Goal: Information Seeking & Learning: Understand process/instructions

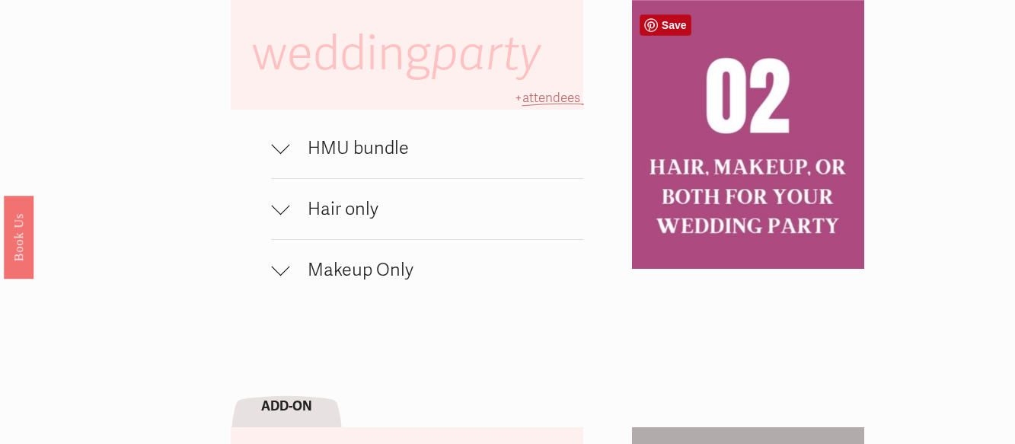
scroll to position [971, 0]
click at [288, 148] on div at bounding box center [280, 148] width 18 height 18
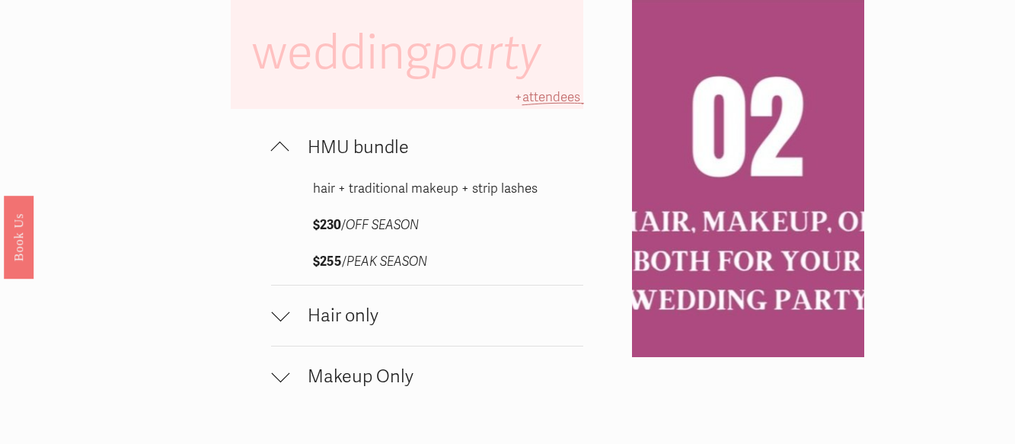
click at [288, 148] on div at bounding box center [280, 148] width 18 height 18
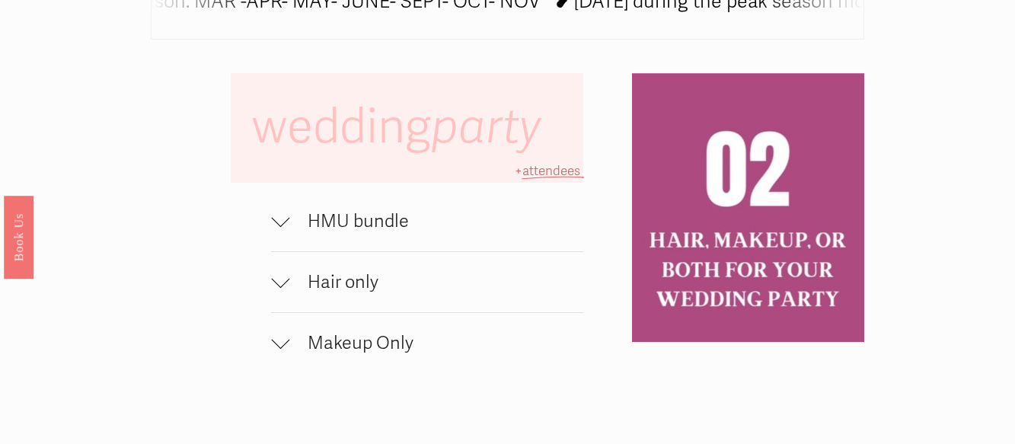
scroll to position [898, 0]
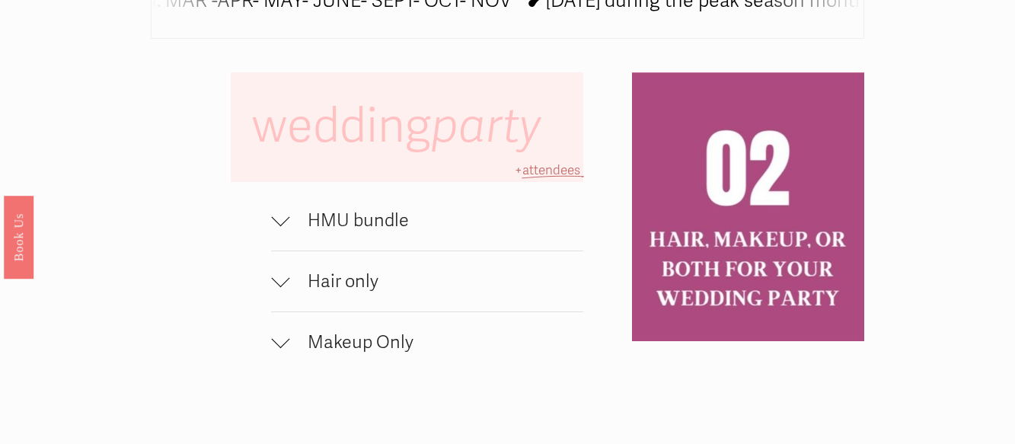
click at [284, 221] on div at bounding box center [280, 218] width 18 height 18
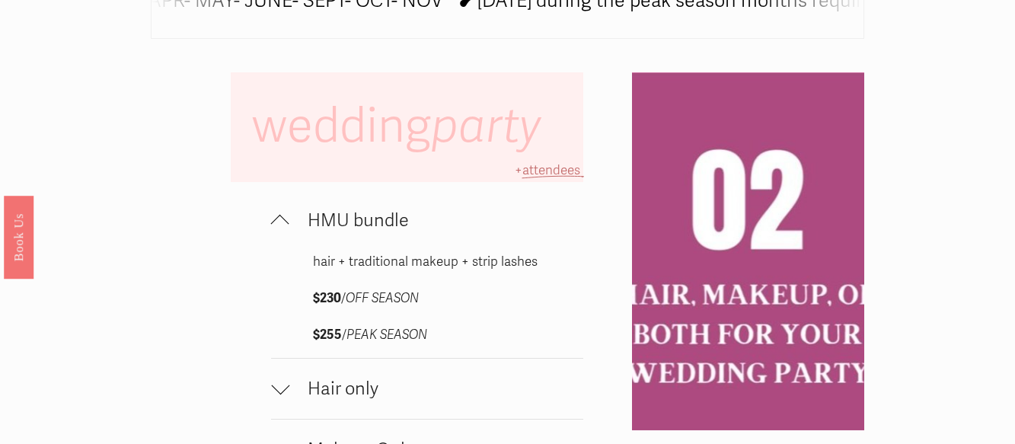
click at [284, 221] on div at bounding box center [280, 221] width 18 height 18
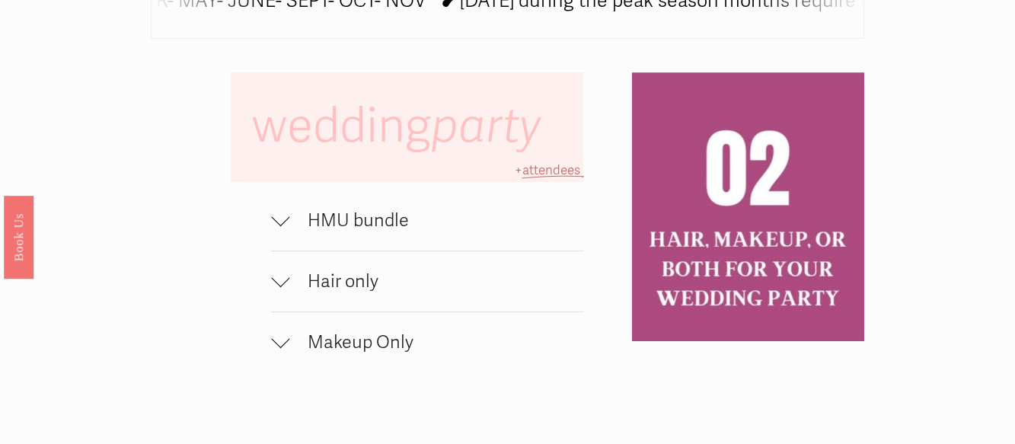
click at [284, 288] on div at bounding box center [280, 279] width 18 height 18
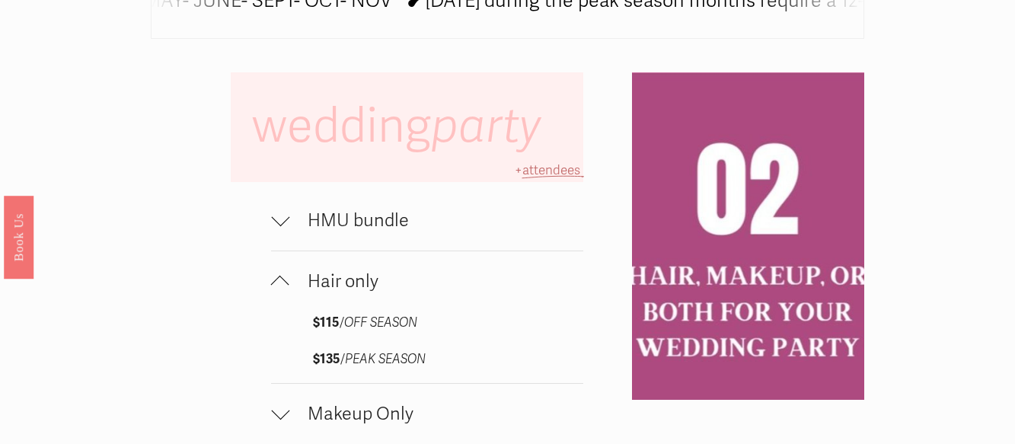
click at [284, 291] on div at bounding box center [280, 285] width 18 height 18
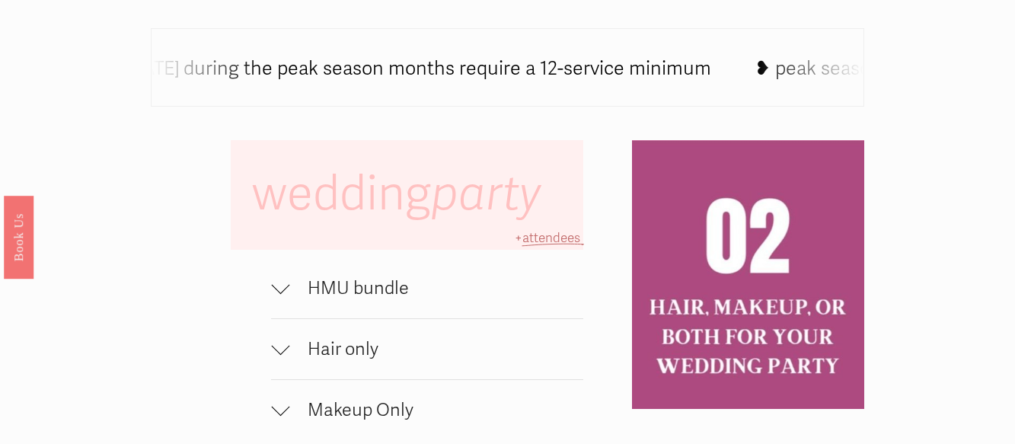
scroll to position [831, 0]
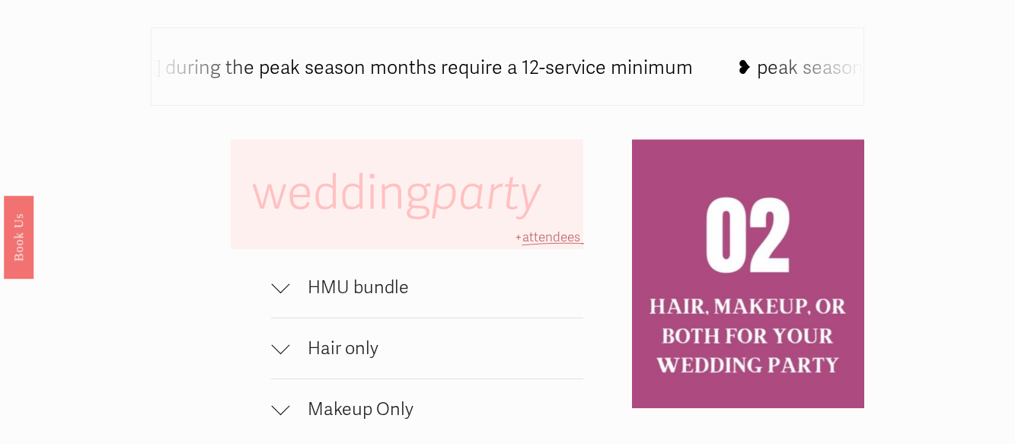
click at [522, 87] on div "❥ [DATE] during the peak season months require a 12-service minimum ❥ peak seas…" at bounding box center [507, 66] width 713 height 78
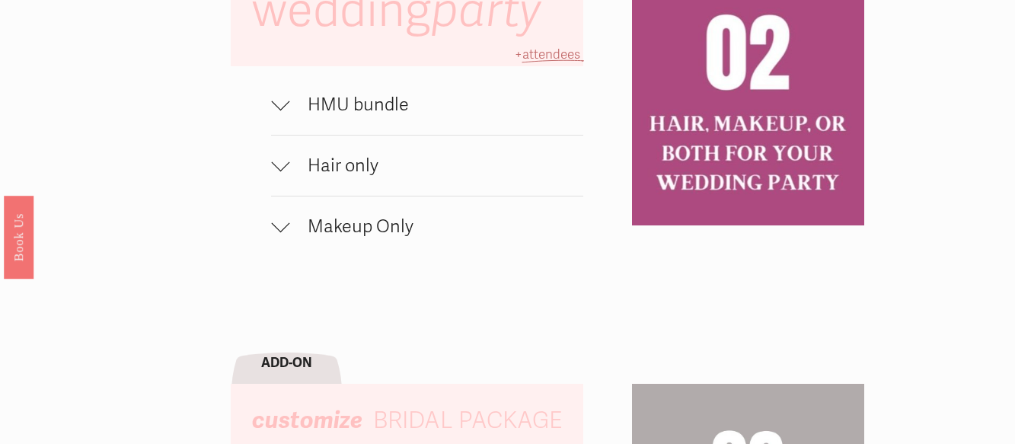
scroll to position [1014, 0]
click at [288, 235] on div at bounding box center [280, 226] width 18 height 18
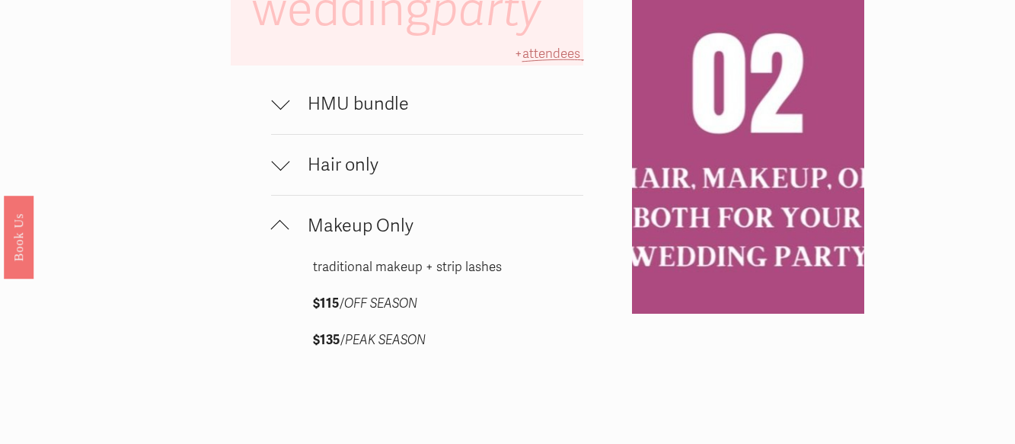
click at [288, 236] on div at bounding box center [280, 229] width 18 height 18
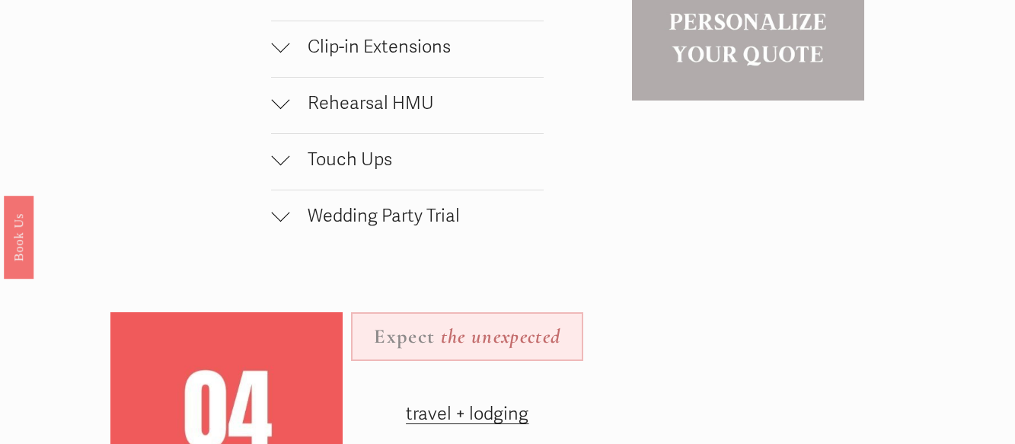
scroll to position [1520, 0]
click at [287, 167] on div at bounding box center [280, 157] width 18 height 18
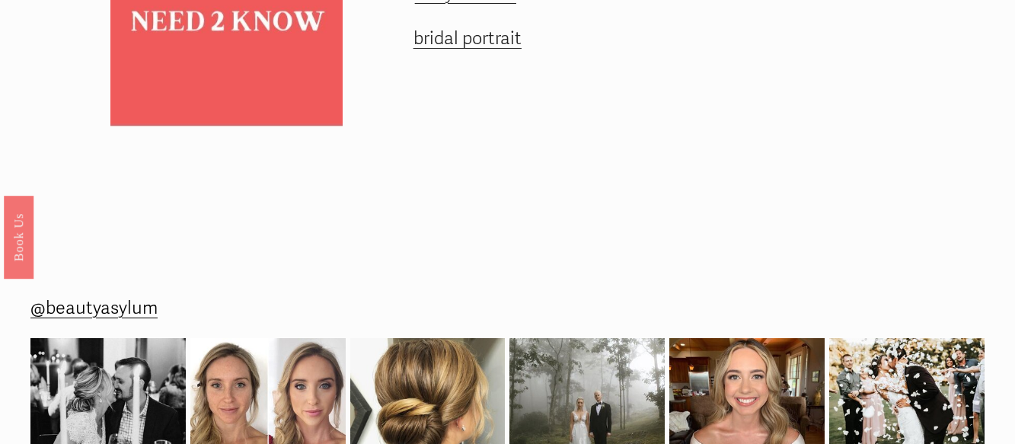
scroll to position [2068, 0]
